Goal: Obtain resource: Obtain resource

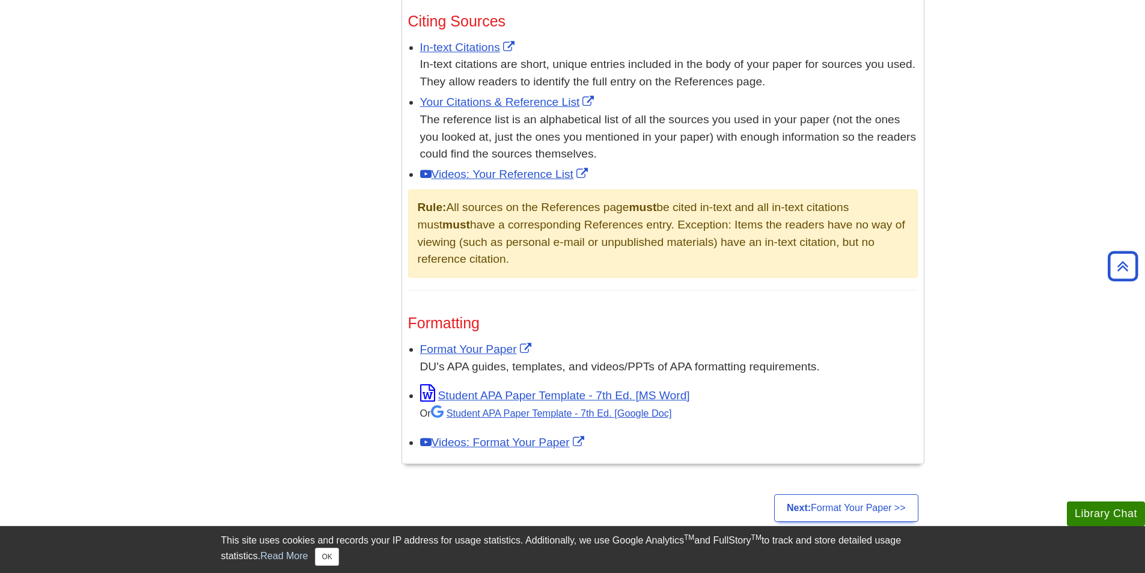
scroll to position [721, 0]
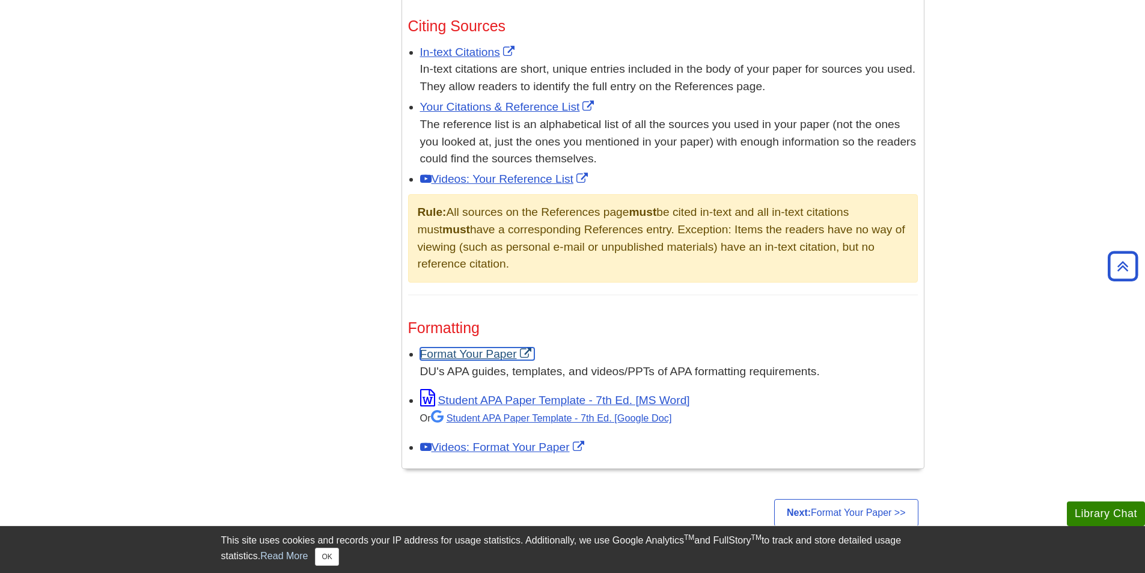
click at [490, 352] on link "Format Your Paper" at bounding box center [477, 354] width 114 height 13
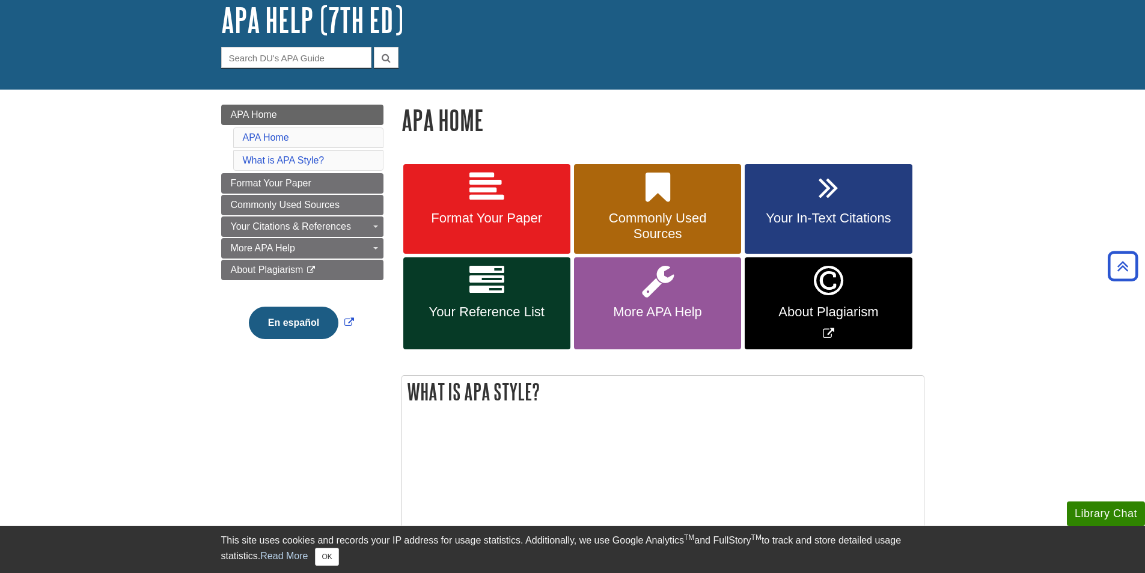
scroll to position [60, 0]
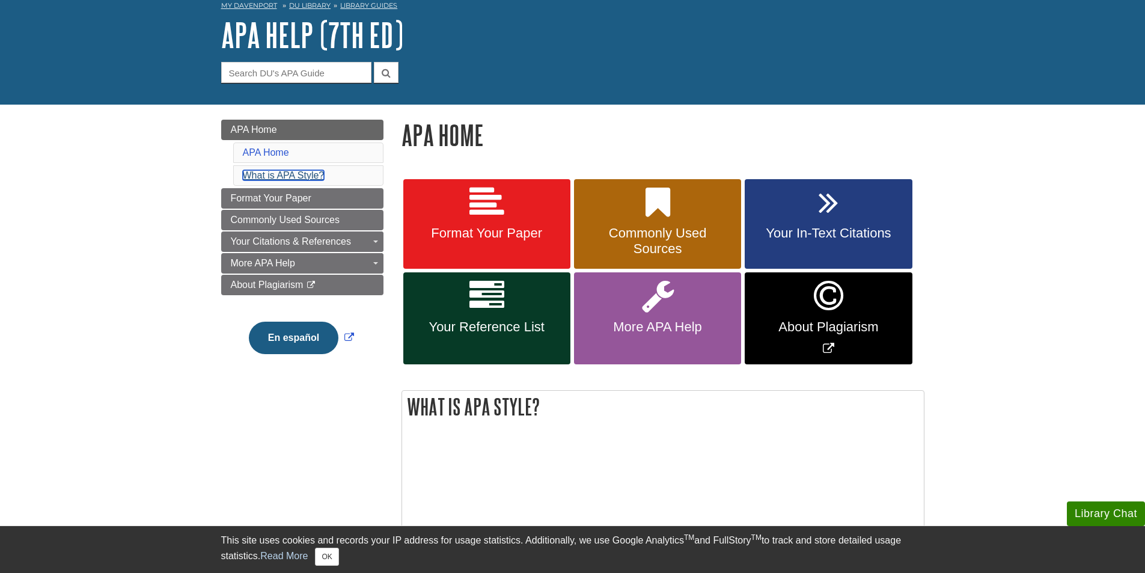
click at [306, 174] on link "What is APA Style?" at bounding box center [284, 175] width 82 height 10
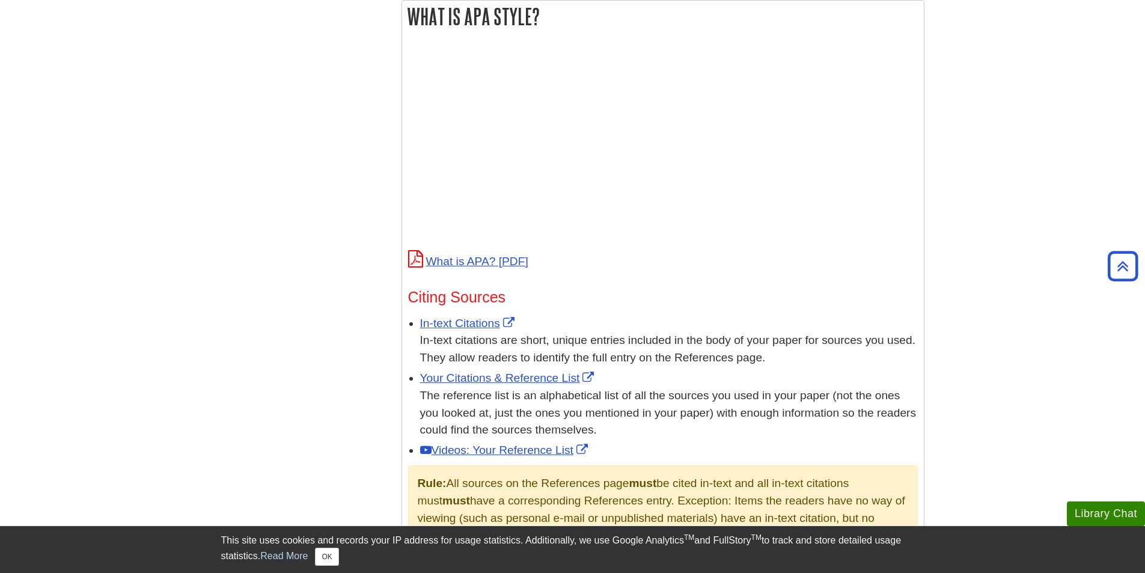
scroll to position [510, 0]
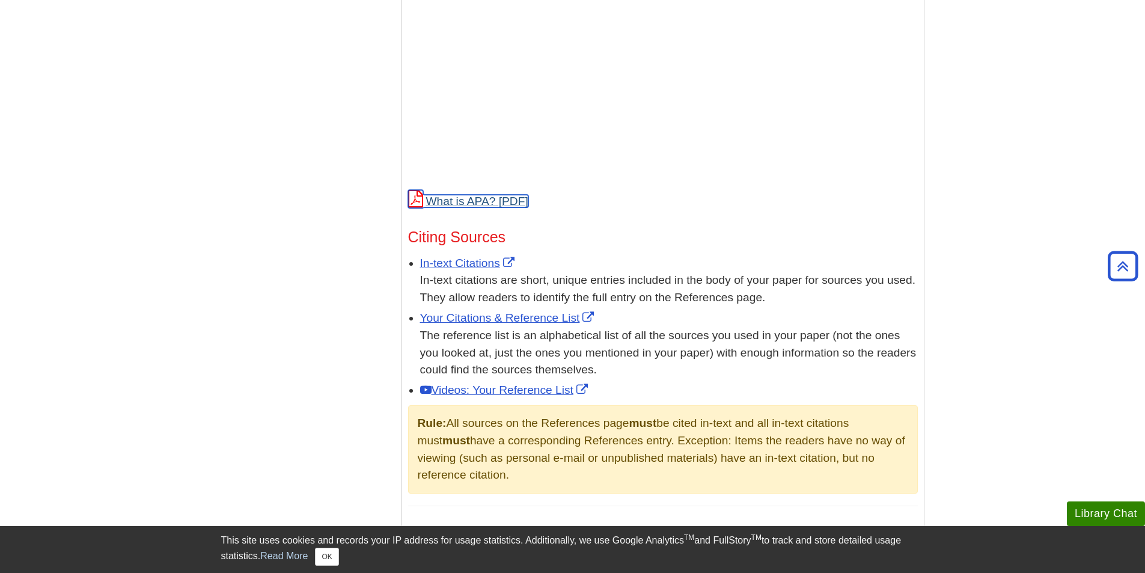
click at [474, 195] on link "What is APA?" at bounding box center [468, 201] width 120 height 13
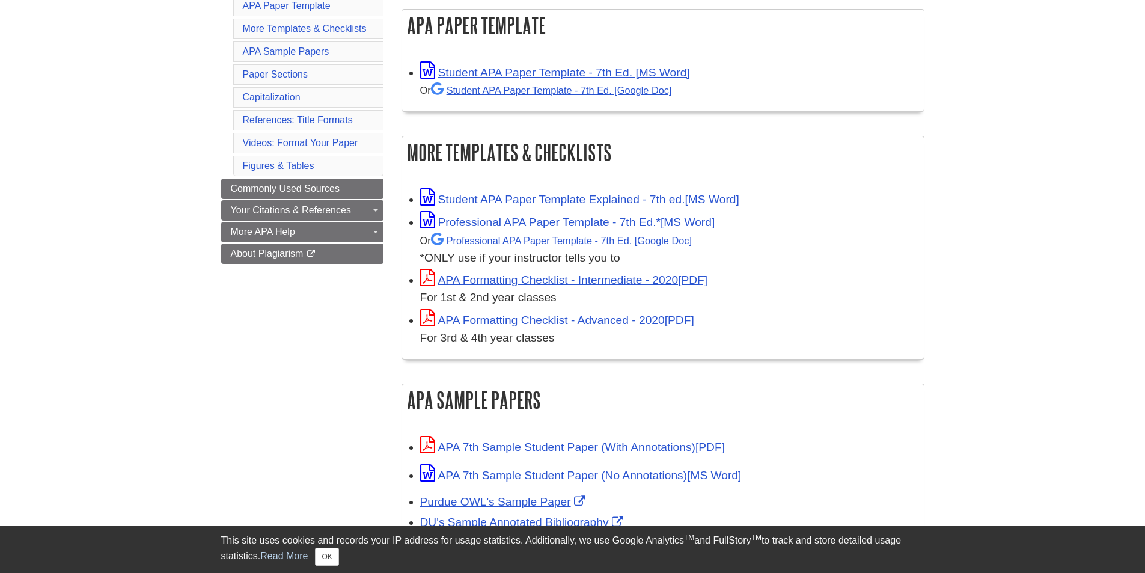
scroll to position [240, 0]
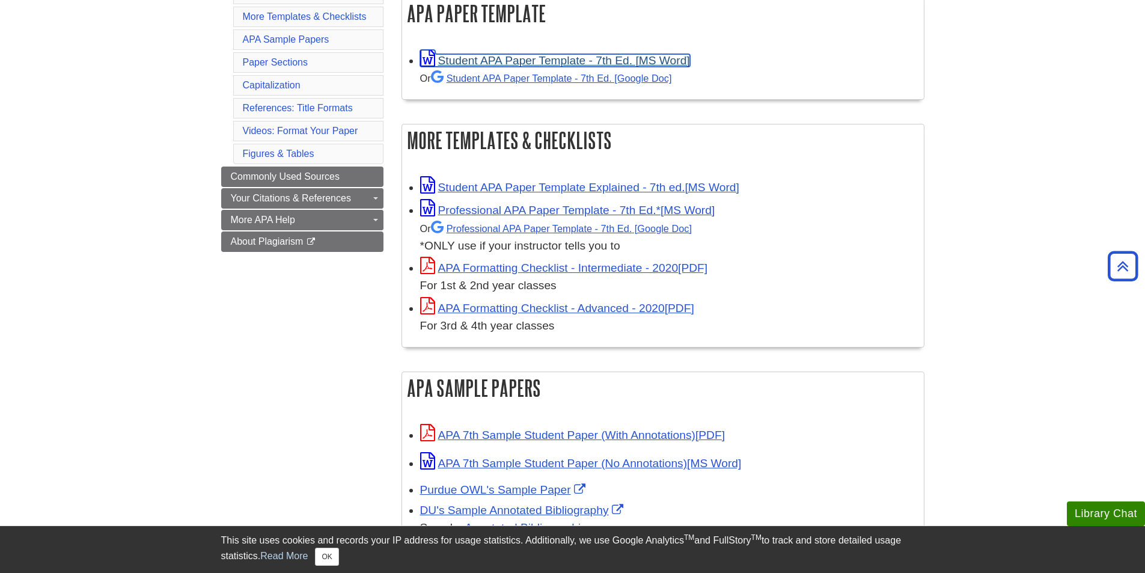
click at [495, 58] on link "Student APA Paper Template - 7th Ed. [MS Word]" at bounding box center [555, 60] width 270 height 13
